Goal: Find specific page/section: Find specific page/section

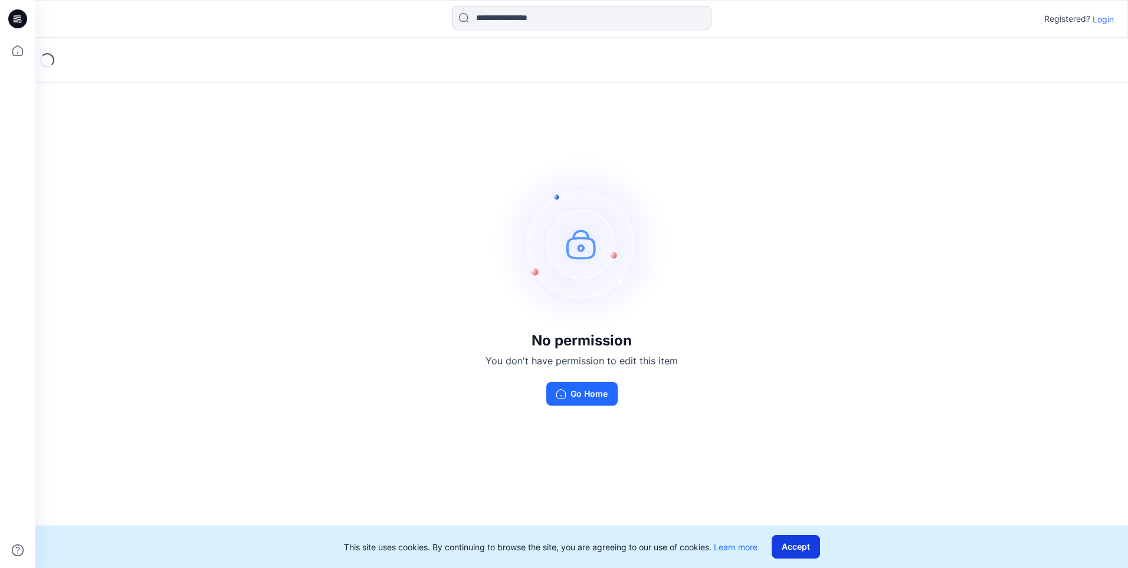
click at [802, 548] on button "Accept" at bounding box center [796, 547] width 48 height 24
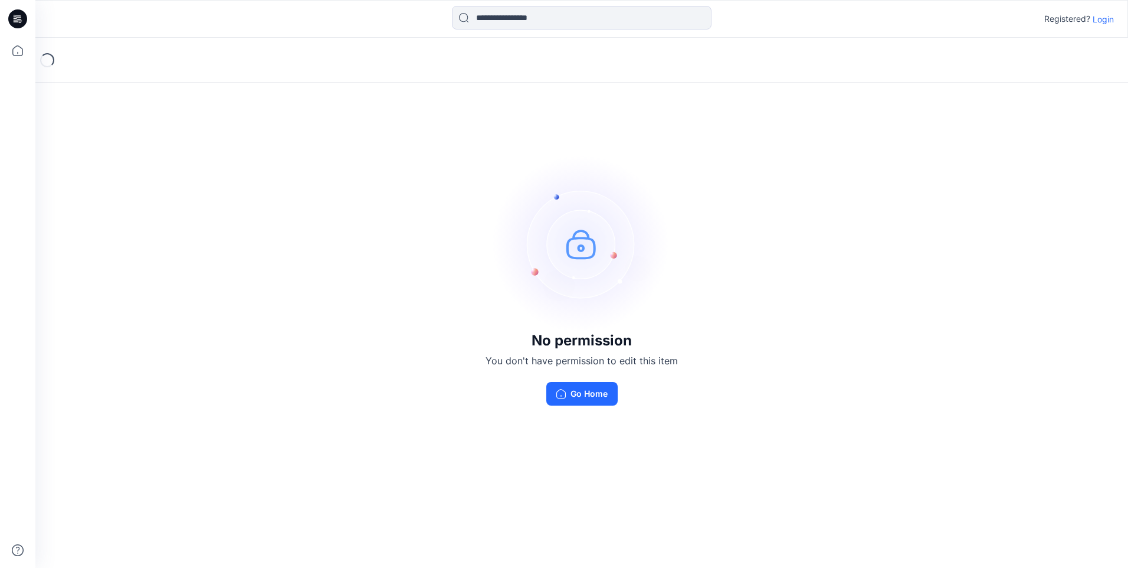
click at [501, 414] on div "No permission You don't have permission to edit this item Go Home" at bounding box center [581, 280] width 1093 height 485
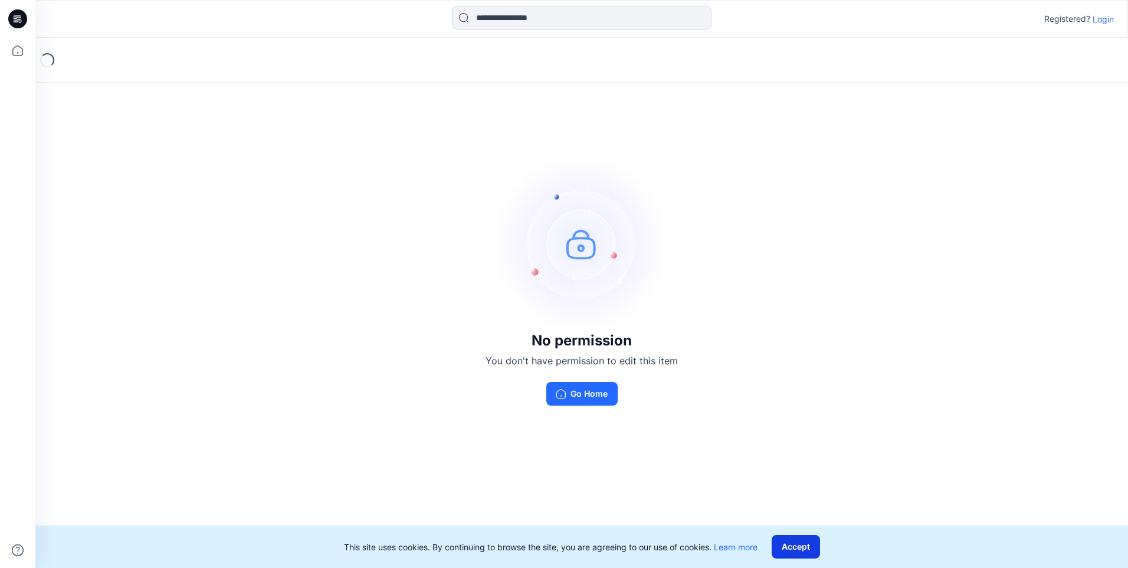
click at [803, 549] on button "Accept" at bounding box center [796, 547] width 48 height 24
click at [587, 391] on button "Go Home" at bounding box center [581, 394] width 71 height 24
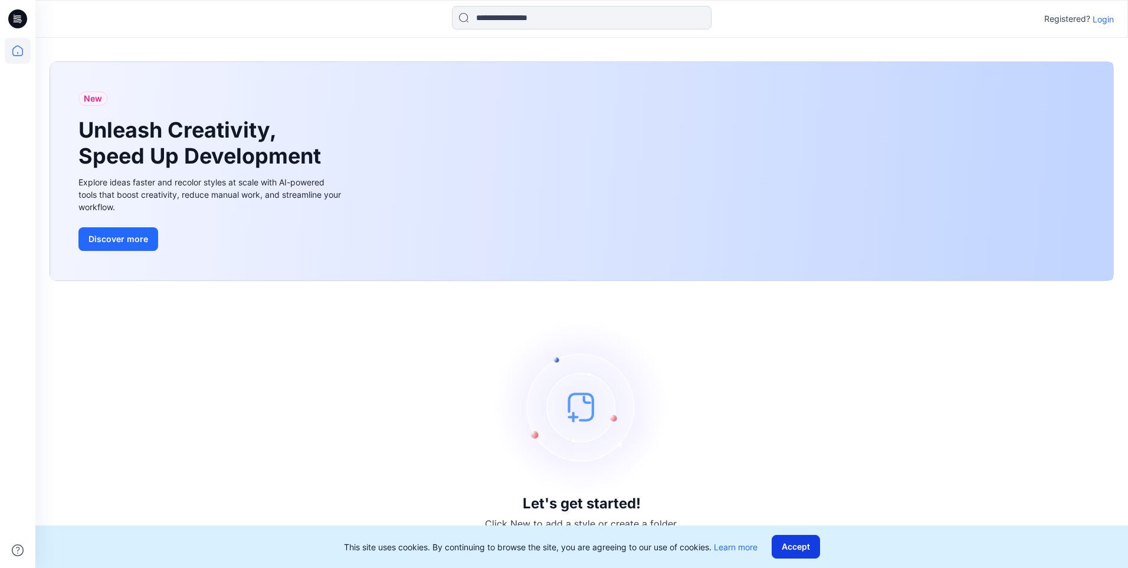
click at [806, 542] on button "Accept" at bounding box center [796, 547] width 48 height 24
